Goal: Check status: Check status

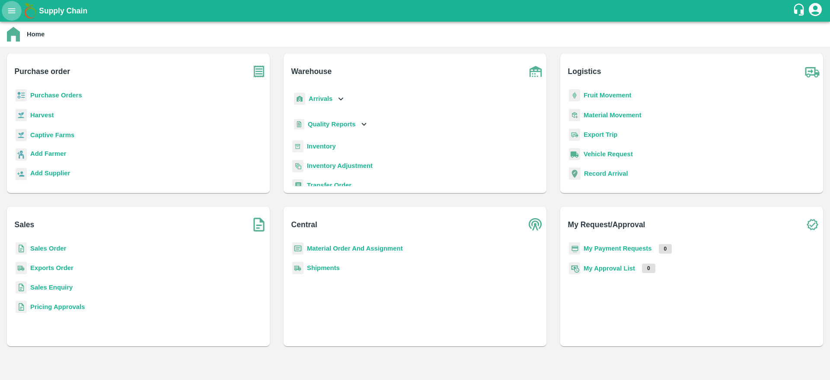
click at [6, 14] on button "open drawer" at bounding box center [12, 11] width 20 height 20
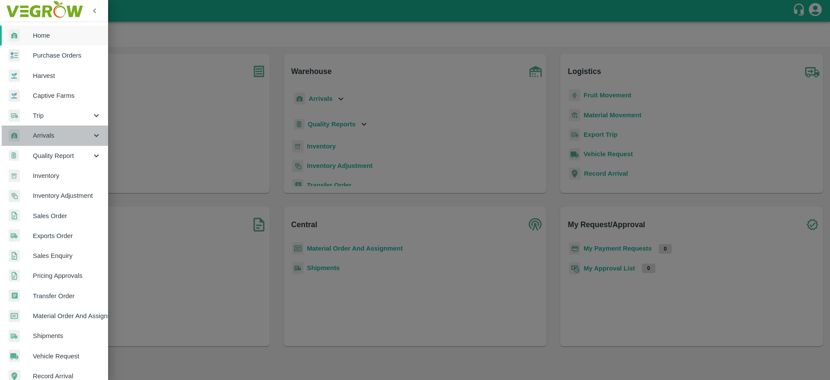
click at [60, 141] on div "Arrivals" at bounding box center [54, 135] width 108 height 20
click at [56, 134] on span "Arrivals" at bounding box center [62, 136] width 59 height 10
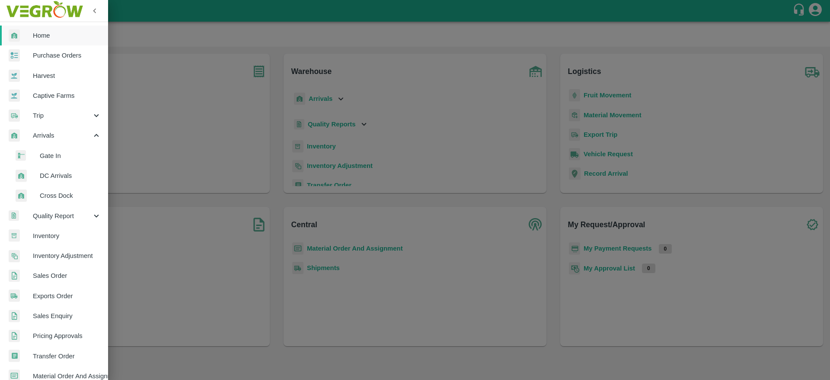
click at [47, 172] on span "DC Arrivals" at bounding box center [70, 176] width 61 height 10
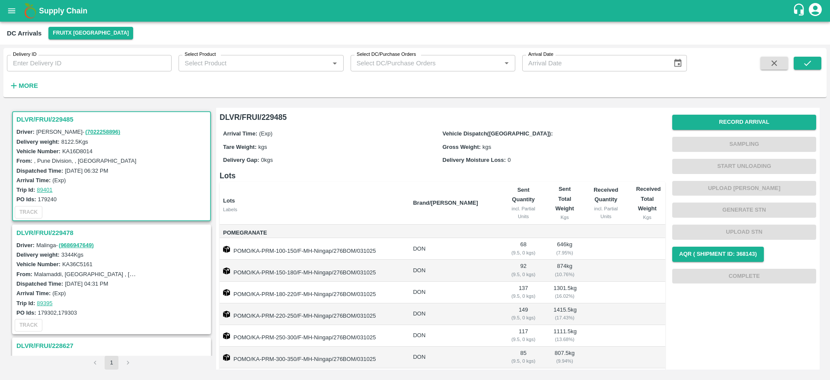
click at [39, 119] on h3 "DLVR/FRUI/229485" at bounding box center [112, 119] width 193 height 11
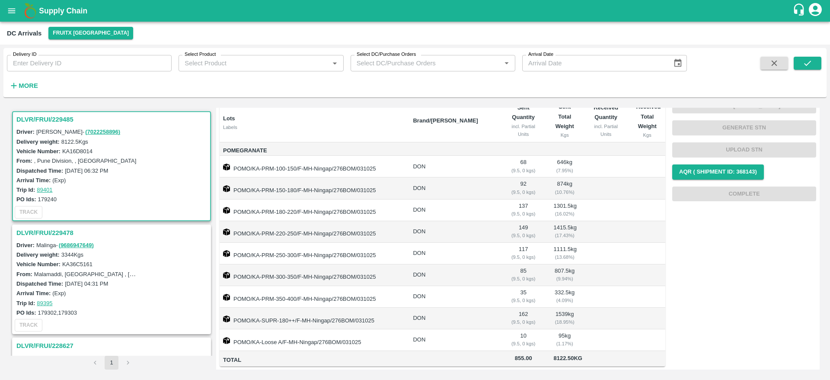
scroll to position [92, 0]
click at [44, 233] on h3 "DLVR/FRUI/229478" at bounding box center [112, 232] width 193 height 11
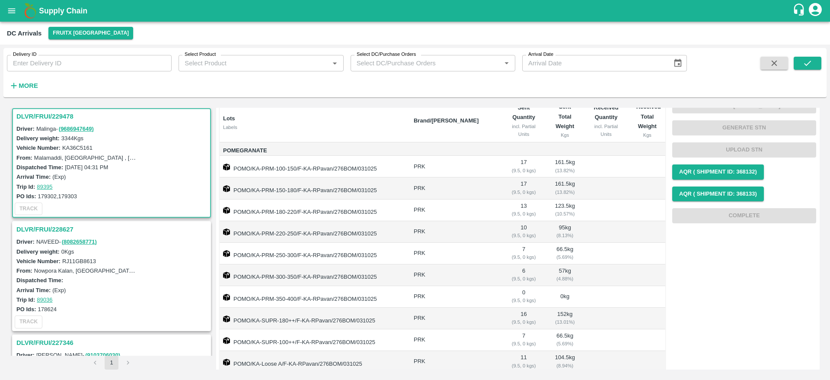
scroll to position [81, 0]
click at [51, 114] on h3 "DLVR/FRUI/229478" at bounding box center [112, 116] width 193 height 11
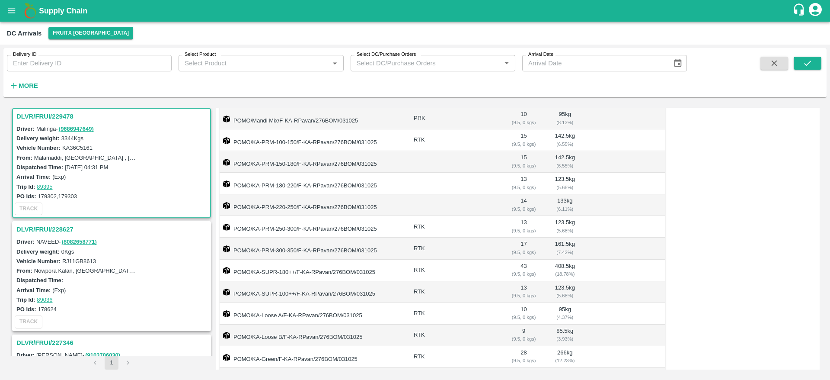
scroll to position [417, 0]
